Goal: Information Seeking & Learning: Learn about a topic

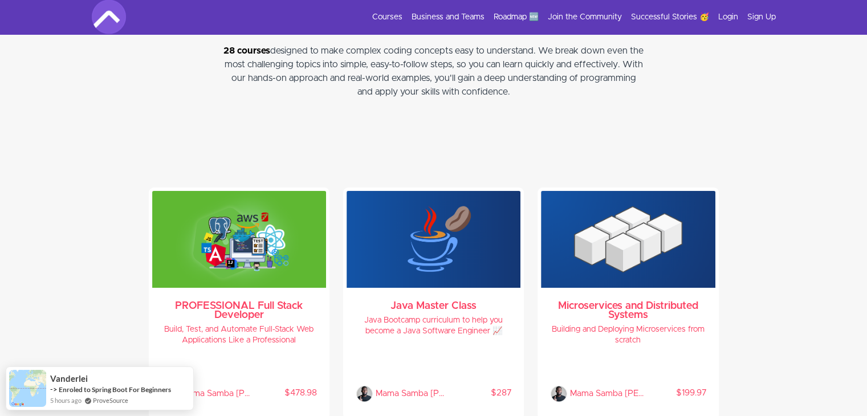
scroll to position [2509, 0]
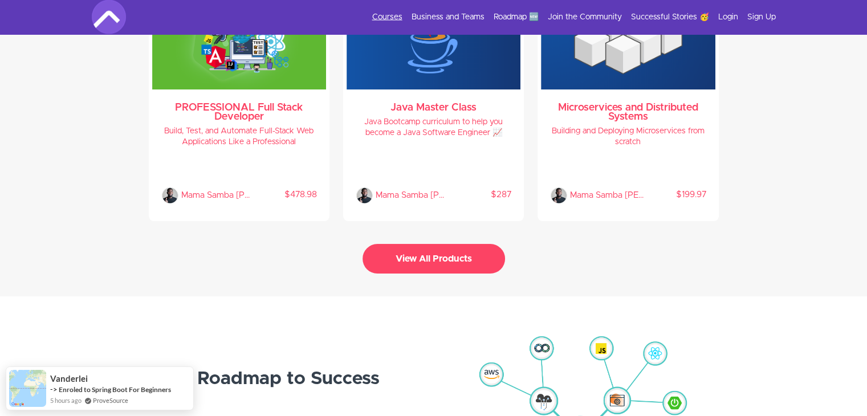
click at [378, 14] on link "Courses" at bounding box center [387, 16] width 30 height 11
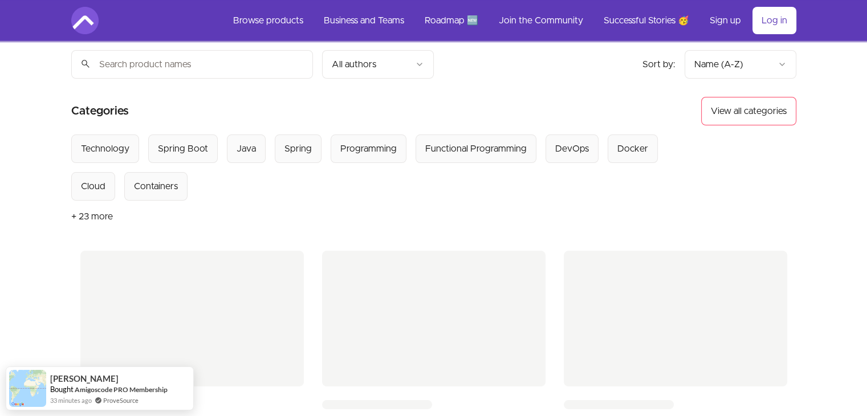
scroll to position [57, 0]
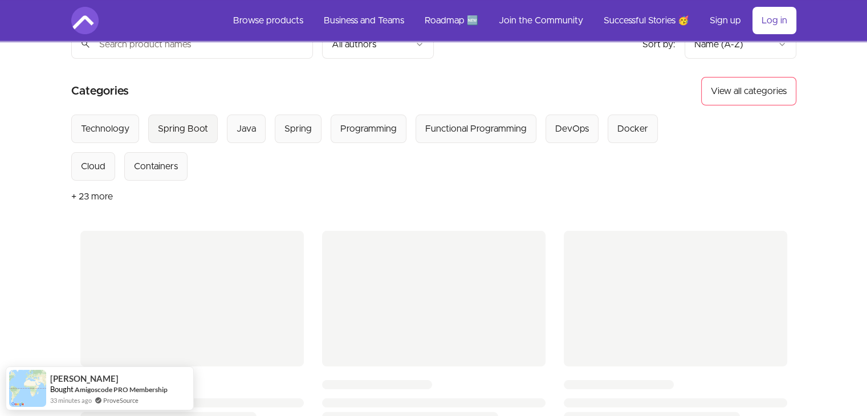
click at [185, 132] on div "Spring Boot" at bounding box center [183, 129] width 50 height 14
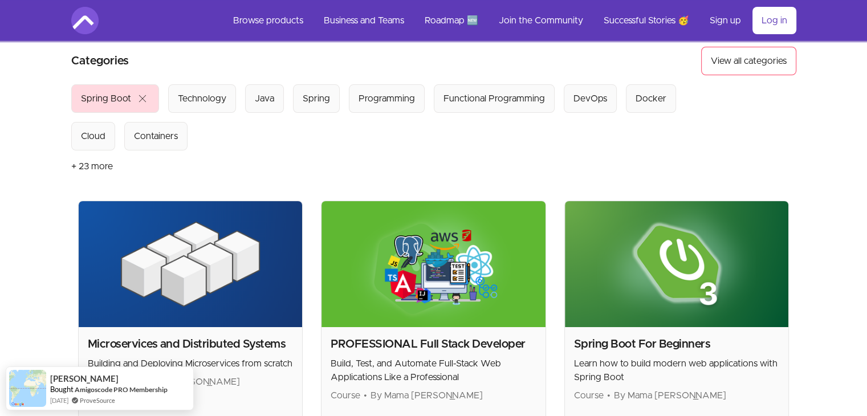
scroll to position [171, 0]
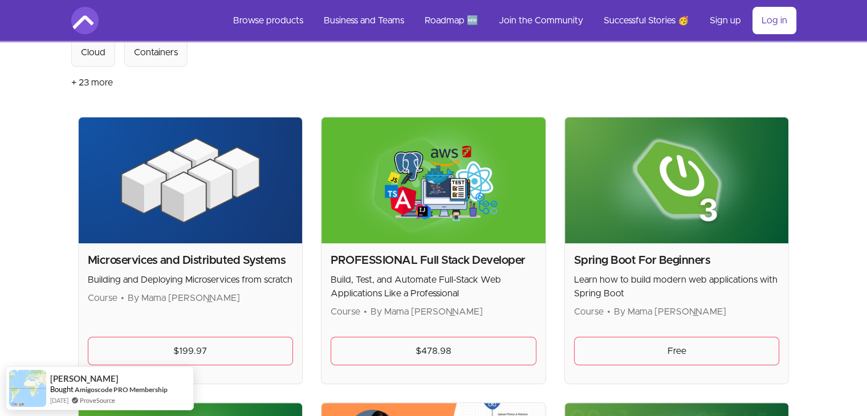
click at [664, 199] on img at bounding box center [677, 180] width 224 height 126
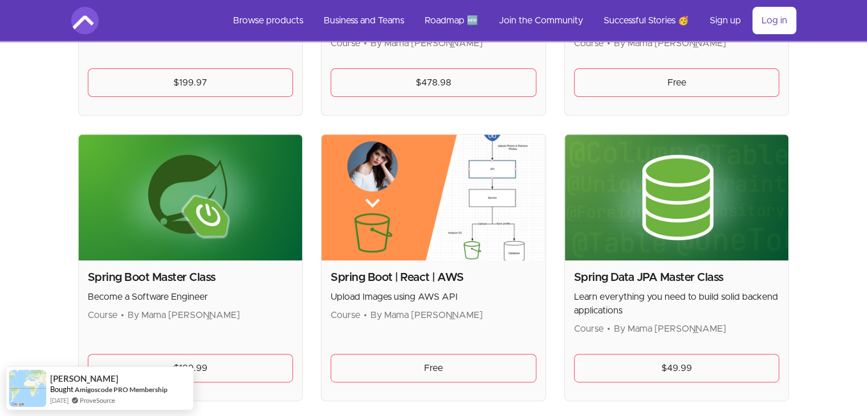
scroll to position [399, 0]
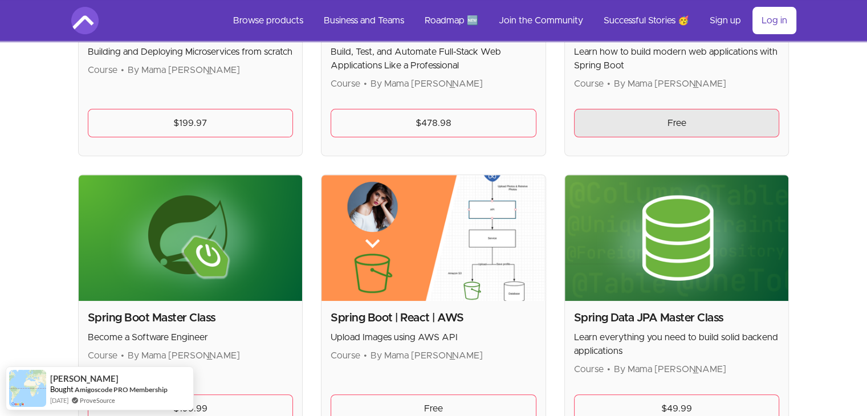
click at [677, 124] on link "Free" at bounding box center [677, 123] width 206 height 29
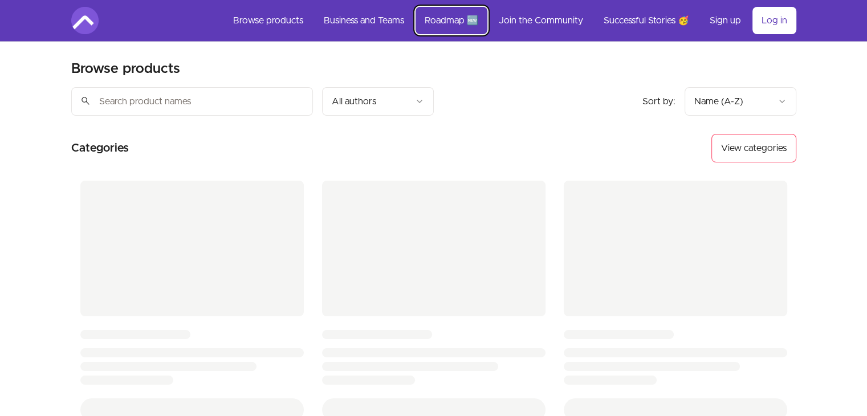
click at [449, 22] on link "Roadmap 🆕" at bounding box center [452, 20] width 72 height 27
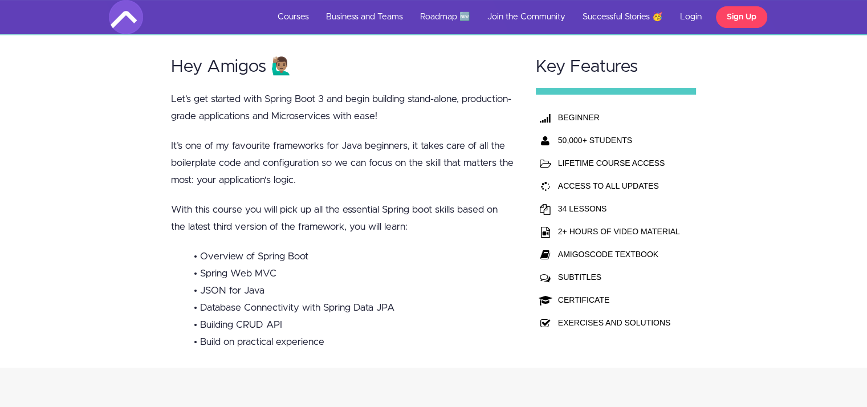
scroll to position [285, 0]
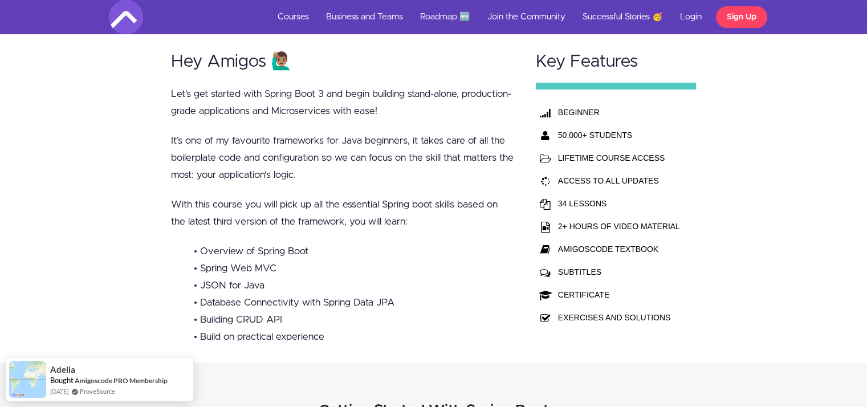
click at [369, 196] on p "With this course you will pick up all the essential Spring boot skills based on…" at bounding box center [342, 213] width 343 height 34
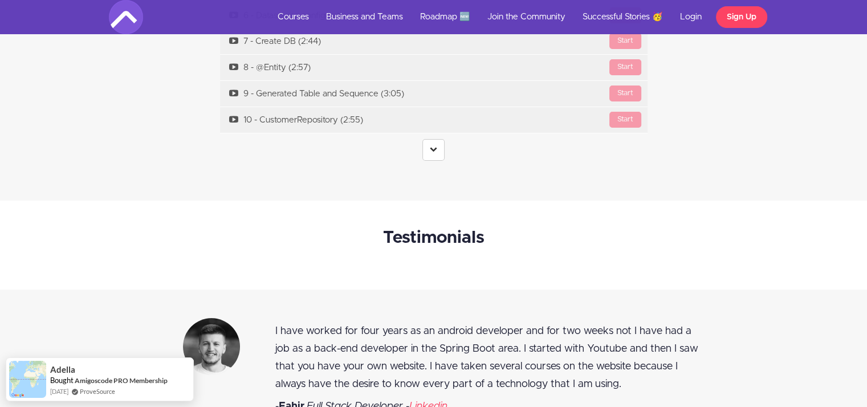
scroll to position [4390, 0]
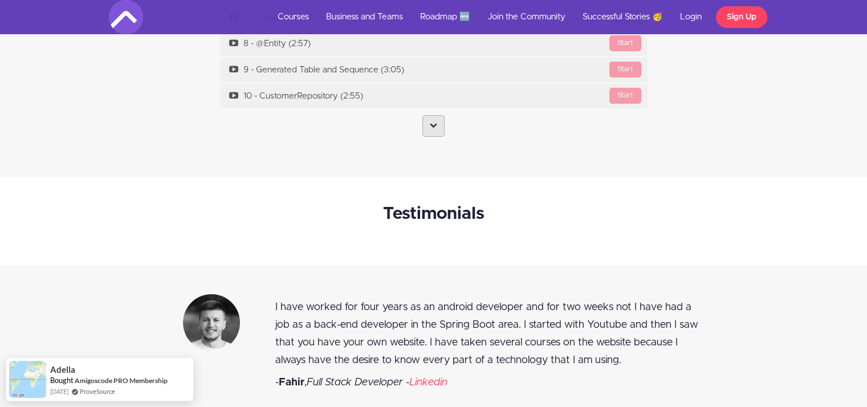
click at [430, 123] on icon at bounding box center [433, 124] width 7 height 7
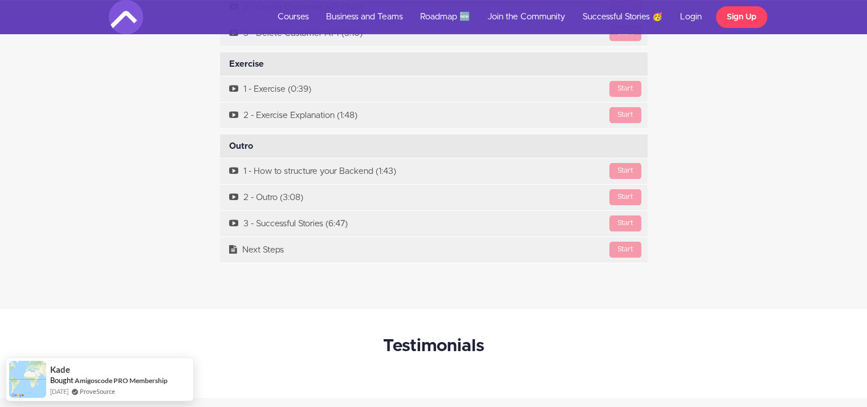
scroll to position [0, 0]
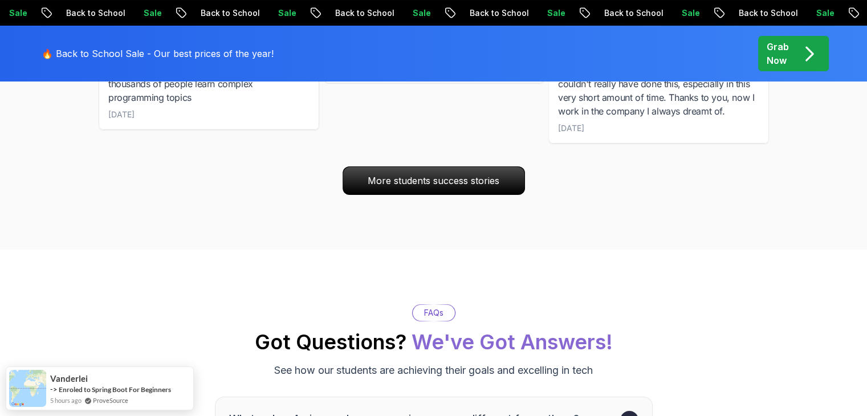
scroll to position [4778, 0]
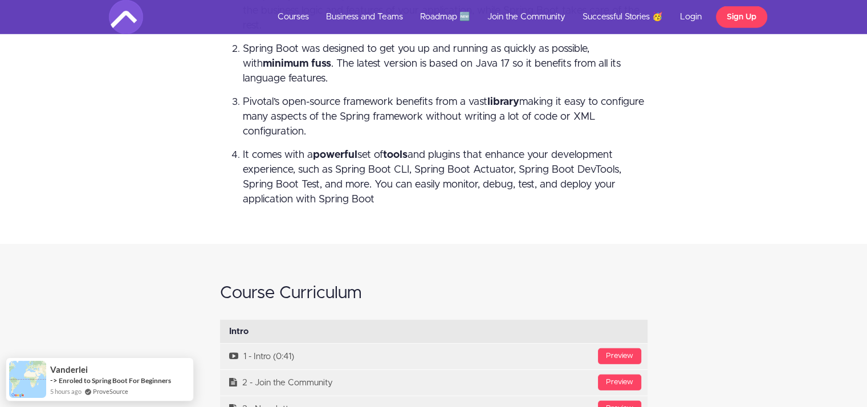
scroll to position [3193, 0]
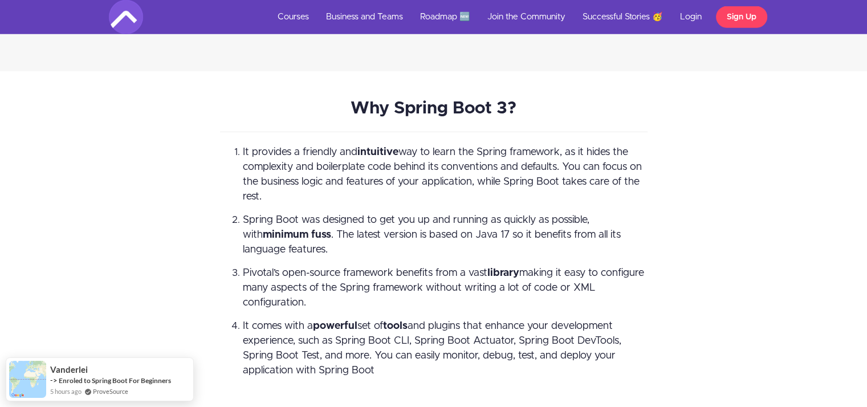
click at [505, 215] on span "Spring Boot was designed to get you up and running as quickly as possible, with…" at bounding box center [432, 235] width 378 height 40
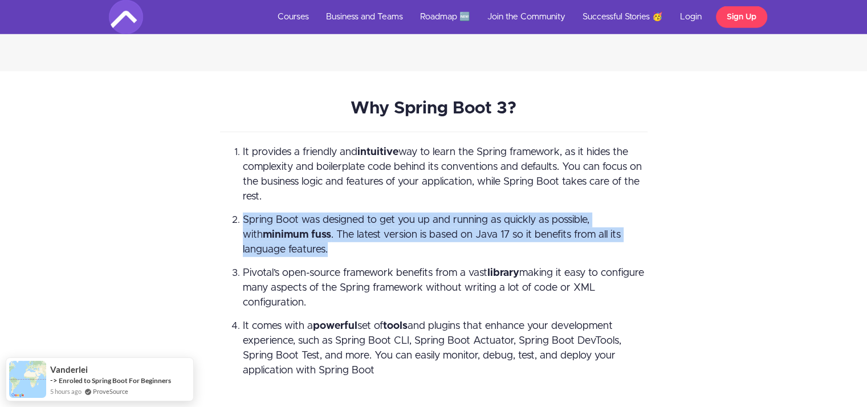
click at [505, 215] on span "Spring Boot was designed to get you up and running as quickly as possible, with…" at bounding box center [432, 235] width 378 height 40
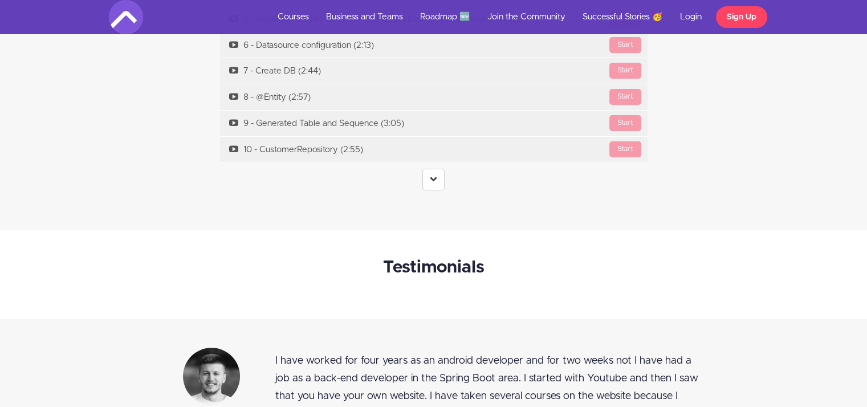
scroll to position [4390, 0]
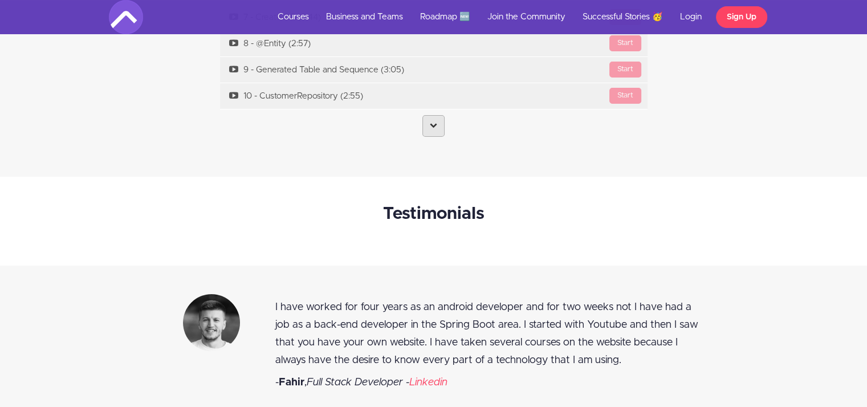
click at [433, 125] on icon at bounding box center [433, 124] width 7 height 7
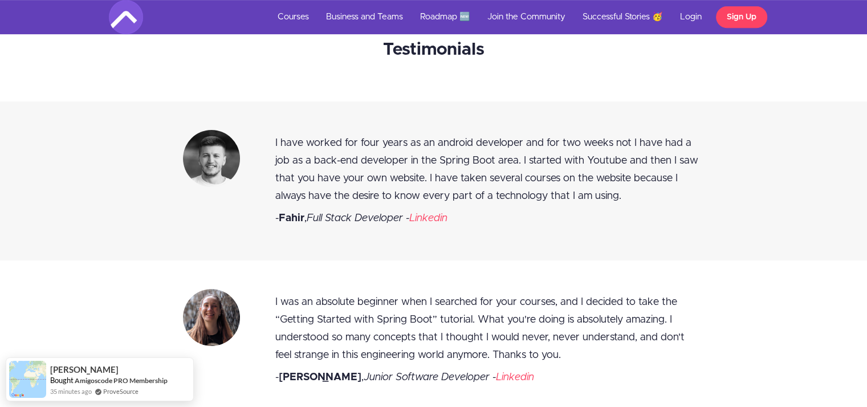
scroll to position [4903, 0]
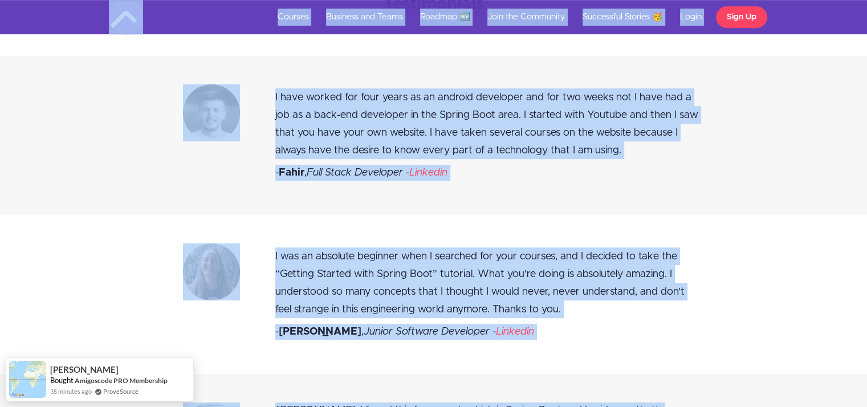
copy body "Loremip Dolorsit ame Conse Adipisc 🆕 Elit sed Doeiusmod Temporinci Utlabor 🥳 Et…"
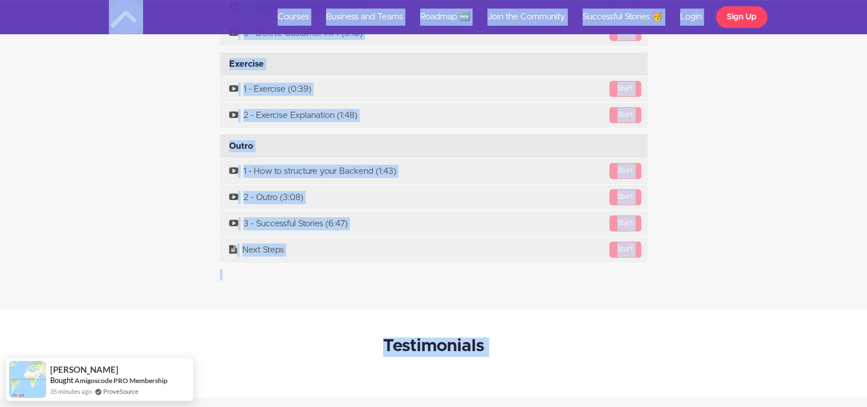
scroll to position [4333, 0]
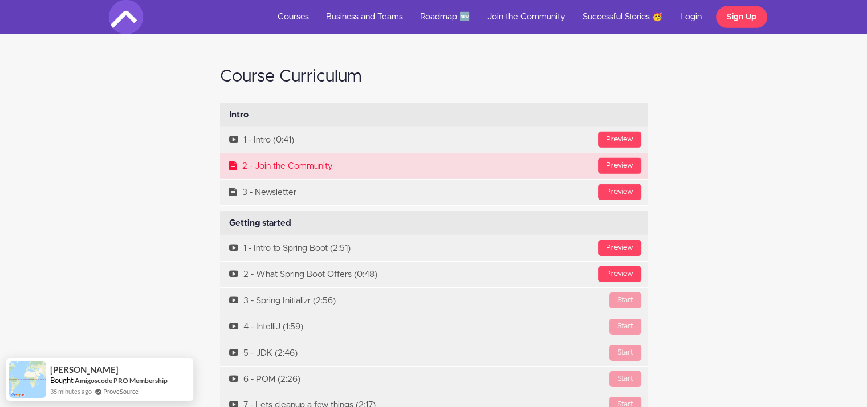
scroll to position [3592, 0]
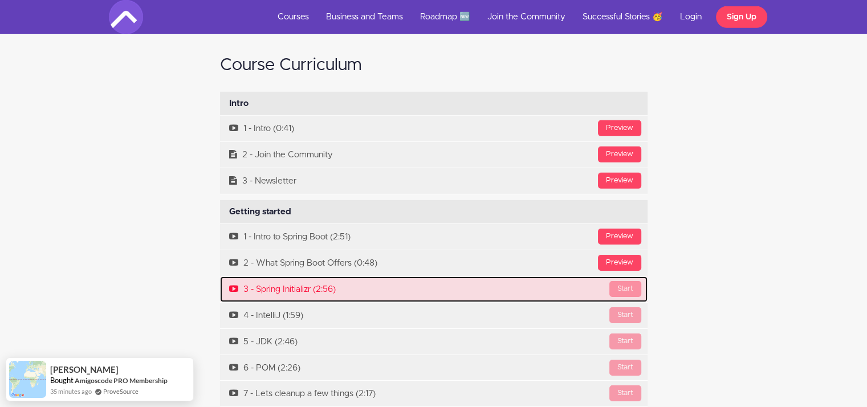
click at [304, 284] on link "Start 3 - Spring Initializr (2:56)" at bounding box center [434, 290] width 428 height 26
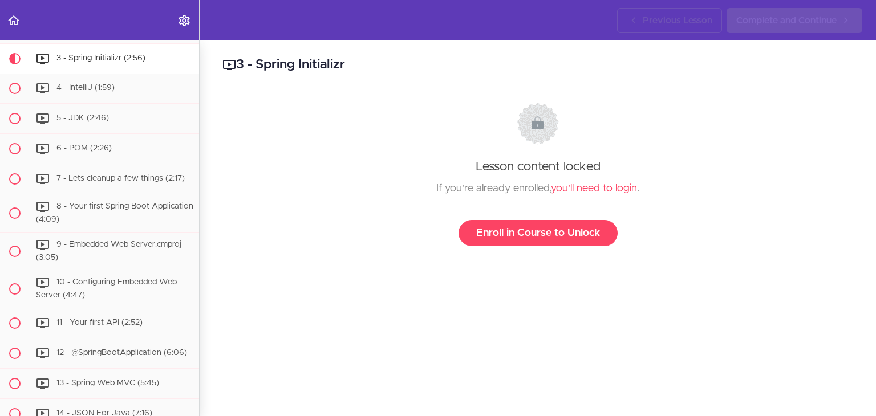
scroll to position [253, 0]
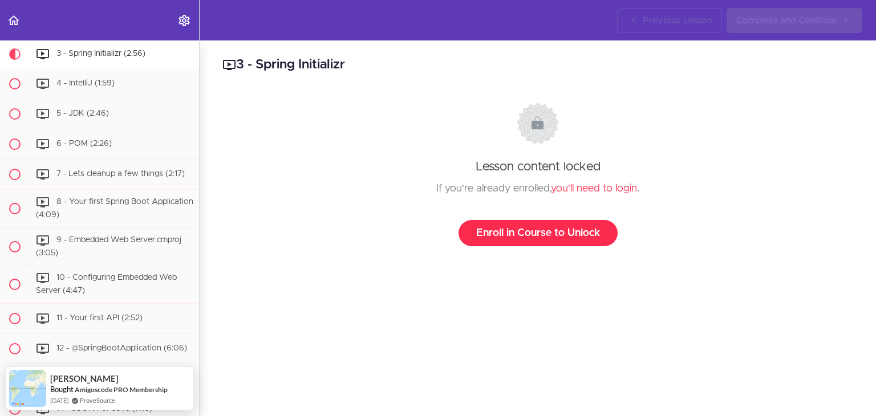
click at [559, 235] on link "Enroll in Course to Unlock" at bounding box center [537, 233] width 159 height 26
